Goal: Information Seeking & Learning: Learn about a topic

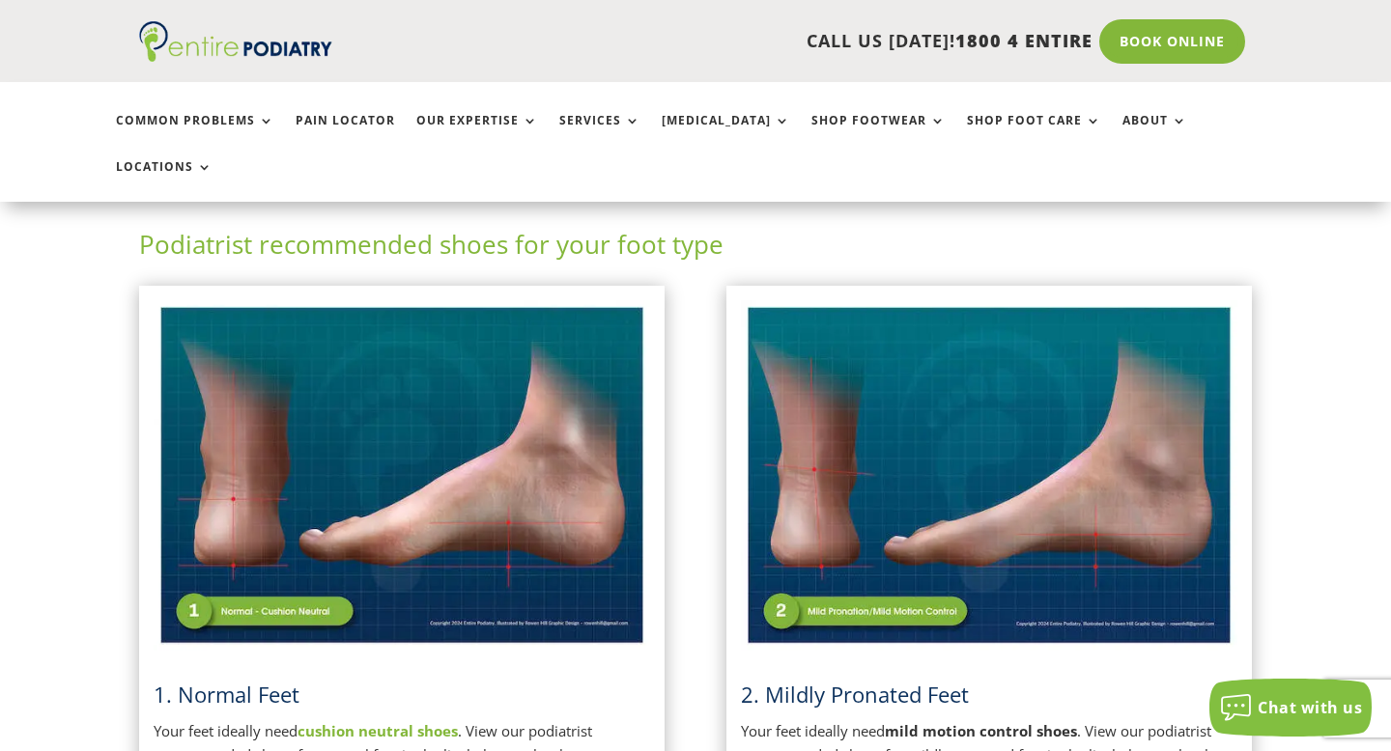
scroll to position [407, 0]
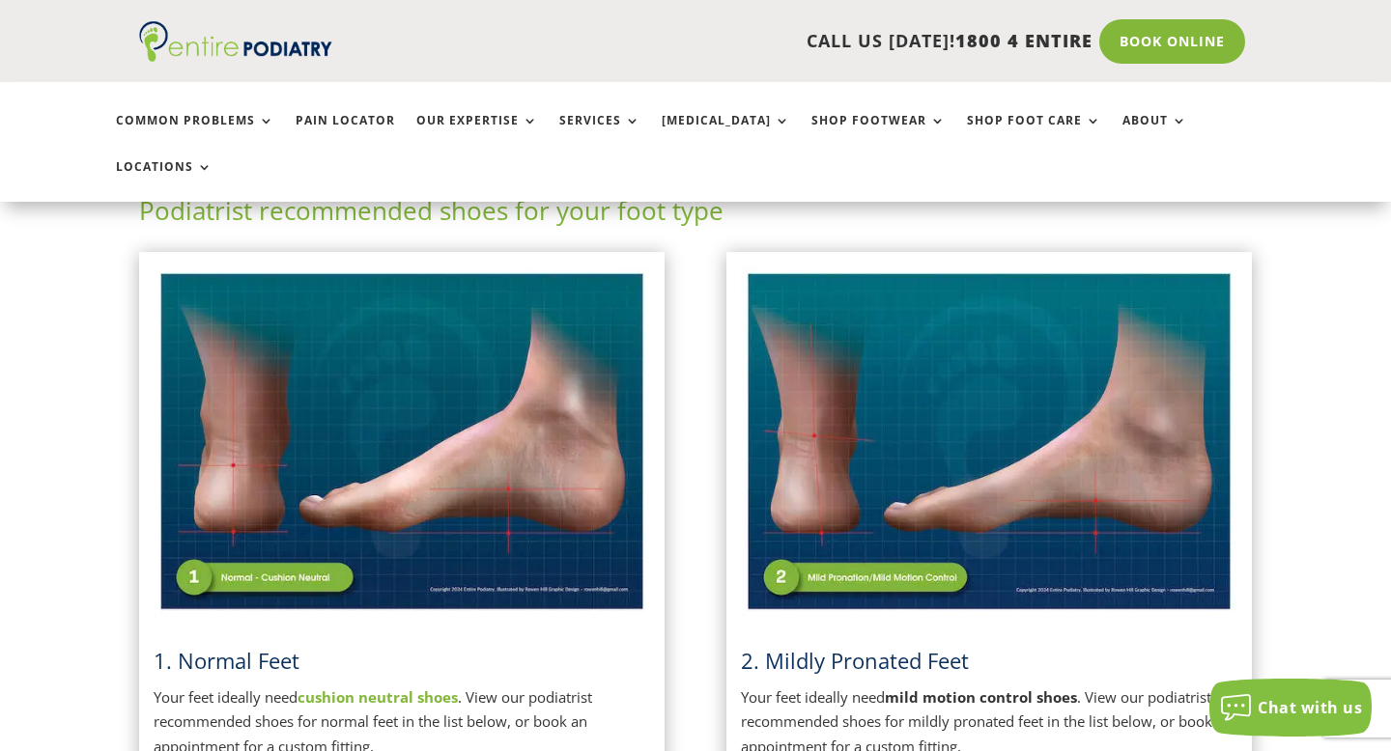
click at [395, 466] on img at bounding box center [402, 442] width 496 height 351
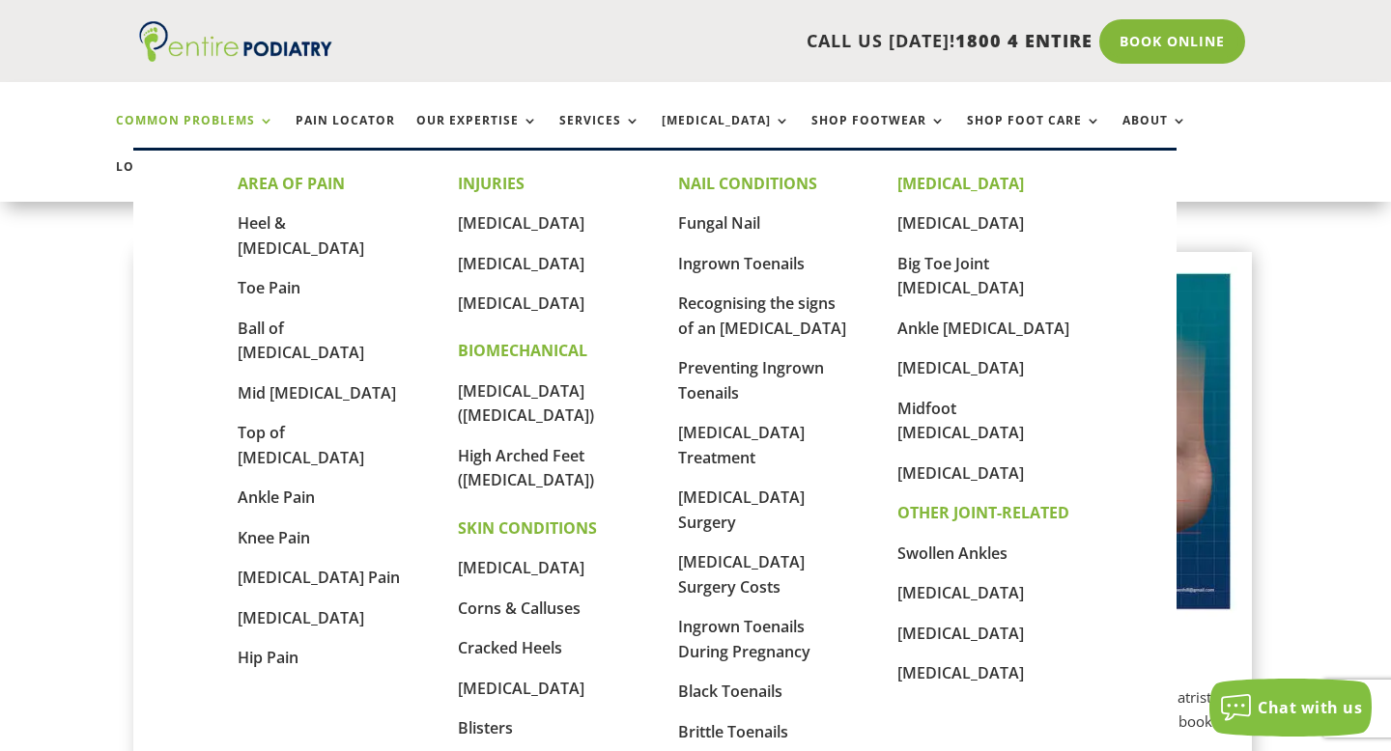
click at [221, 127] on link "Common Problems" at bounding box center [195, 135] width 158 height 42
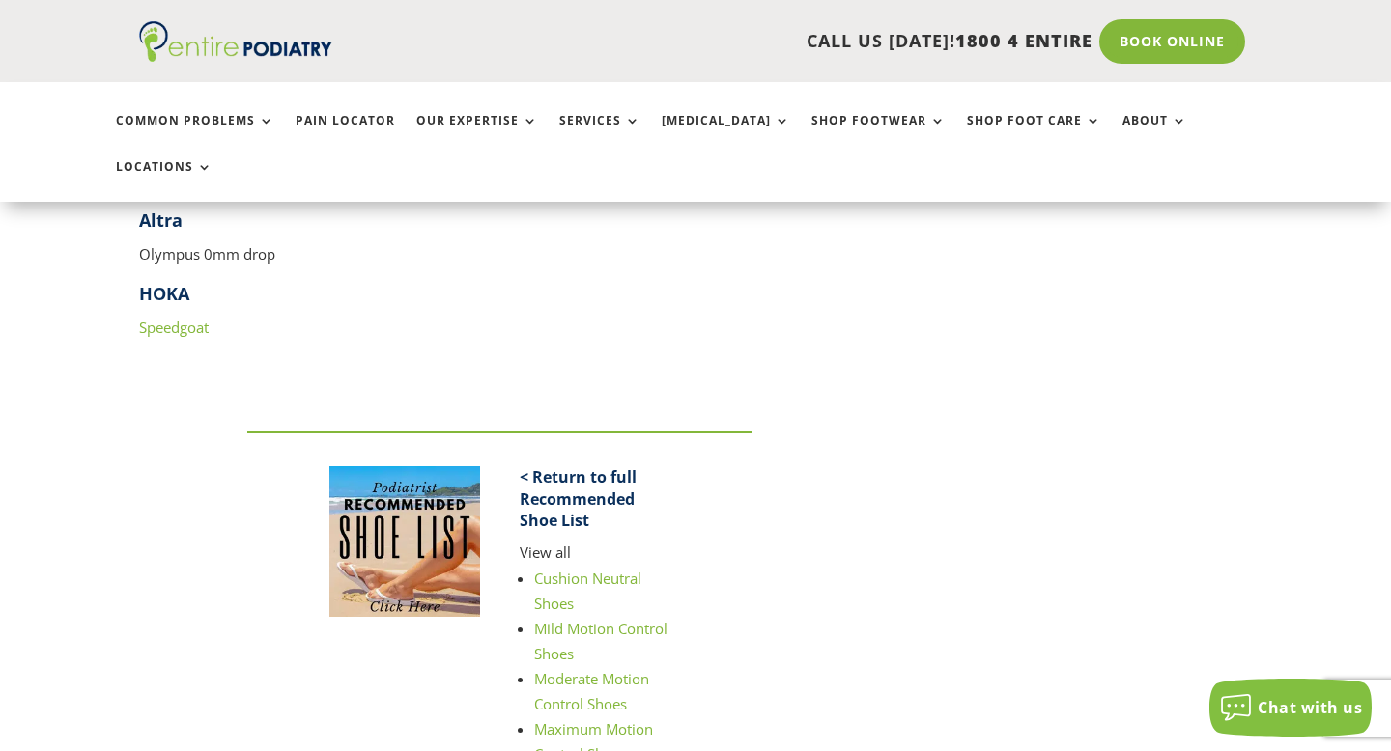
scroll to position [2413, 0]
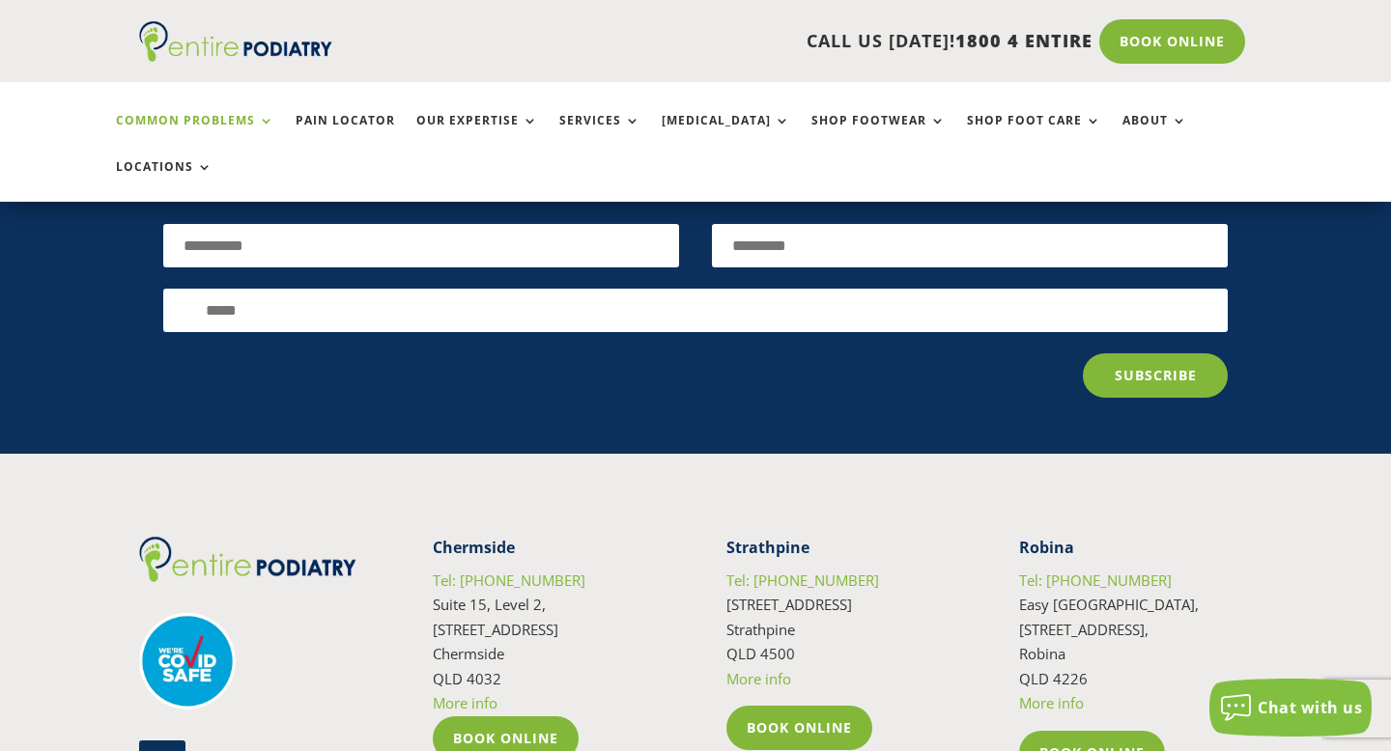
scroll to position [4503, 0]
